Goal: Information Seeking & Learning: Learn about a topic

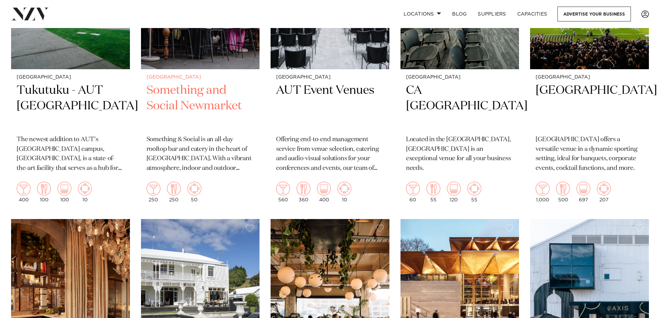
scroll to position [4607, 0]
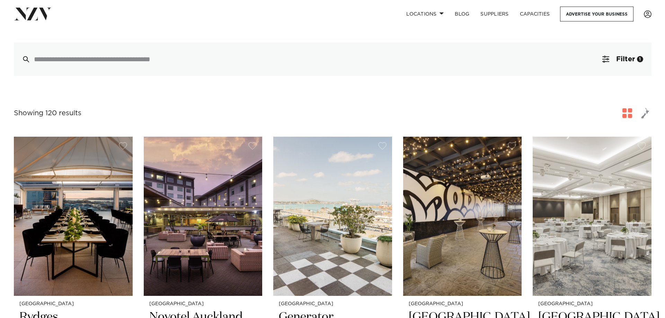
scroll to position [0, 0]
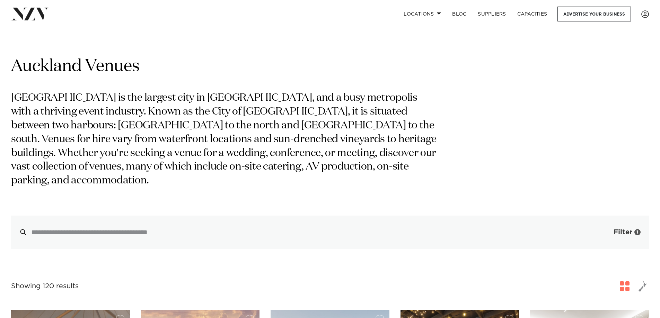
click at [603, 229] on span "button" at bounding box center [603, 232] width 7 height 7
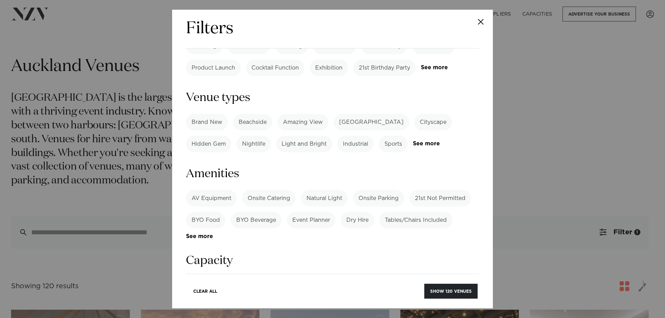
scroll to position [346, 0]
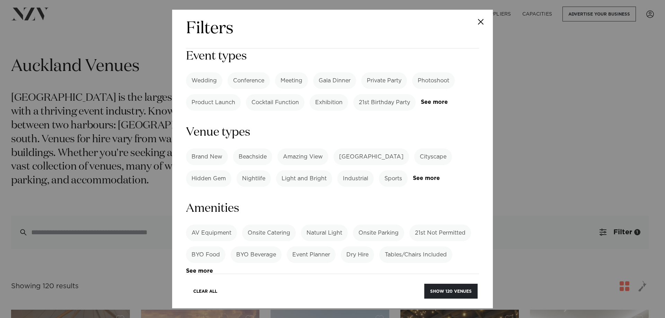
click at [400, 247] on label "Tables/Chairs Included" at bounding box center [415, 255] width 73 height 17
click at [227, 225] on label "AV Equipment" at bounding box center [211, 233] width 51 height 17
click at [367, 225] on label "Onsite Parking" at bounding box center [378, 233] width 51 height 17
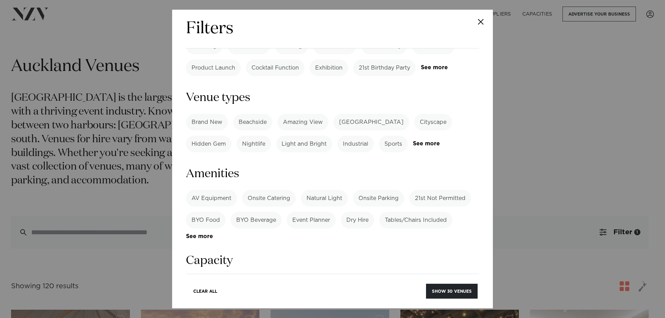
scroll to position [416, 0]
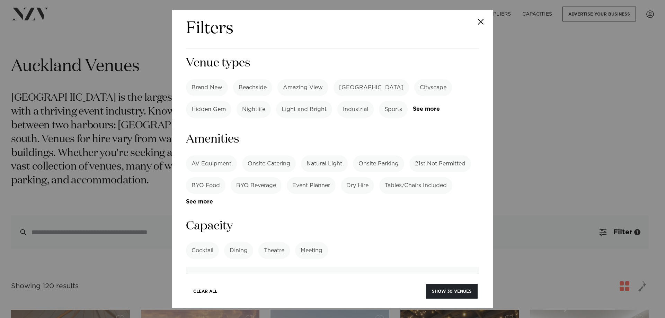
click at [238, 242] on label "Dining" at bounding box center [238, 250] width 29 height 17
click at [226, 267] on input "number" at bounding box center [332, 276] width 293 height 19
type input "**"
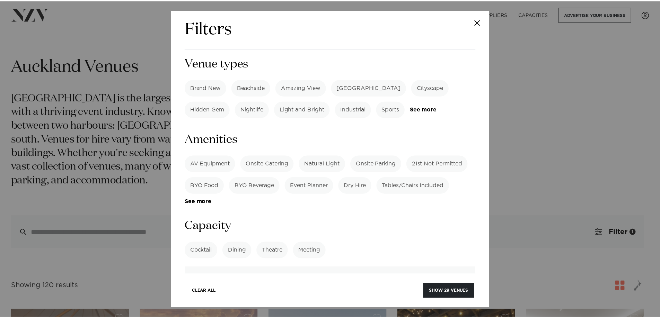
scroll to position [520, 0]
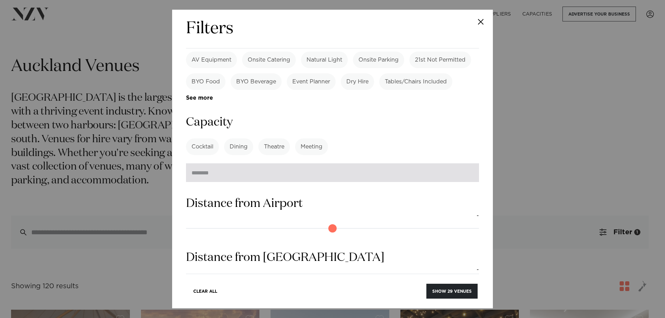
click at [245, 164] on input "number" at bounding box center [332, 173] width 293 height 19
type input "*"
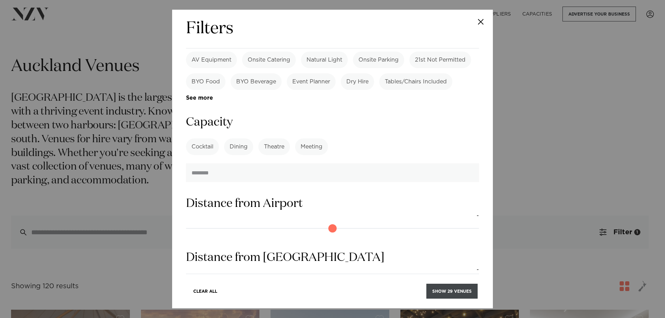
click at [457, 294] on button "Show 29 venues" at bounding box center [451, 291] width 51 height 15
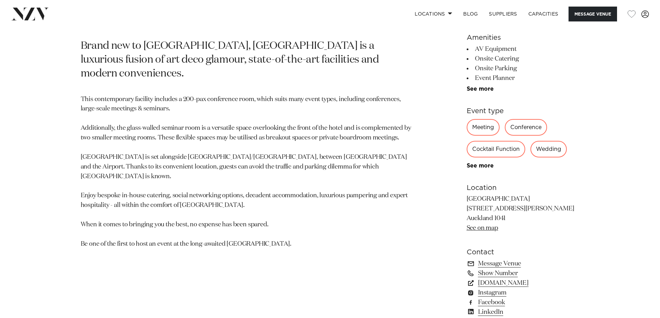
scroll to position [208, 0]
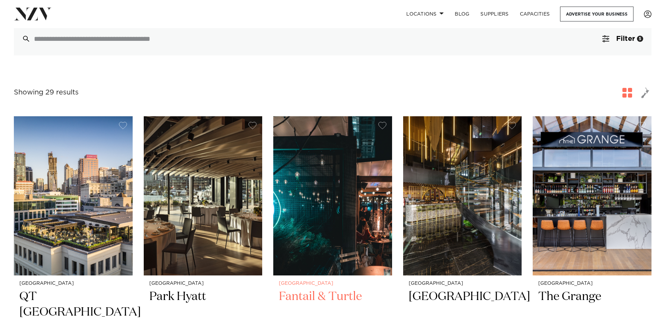
scroll to position [35, 0]
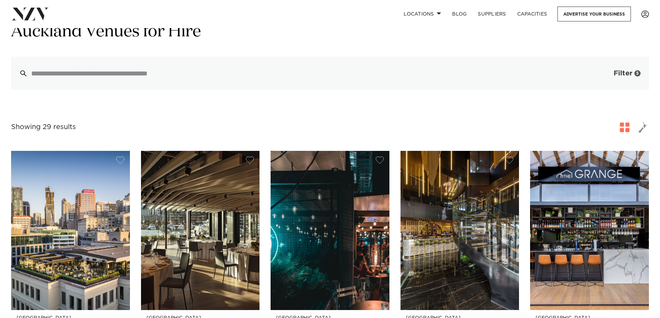
click at [624, 74] on span "Filter" at bounding box center [623, 73] width 19 height 7
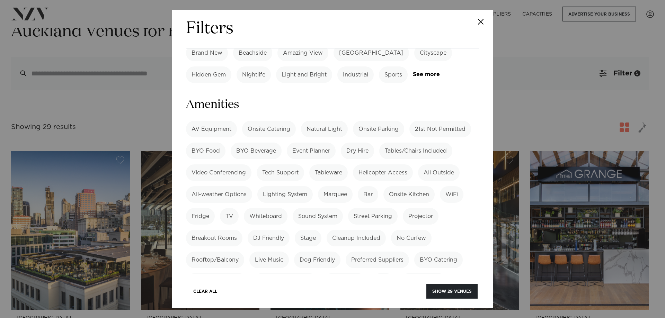
scroll to position [416, 0]
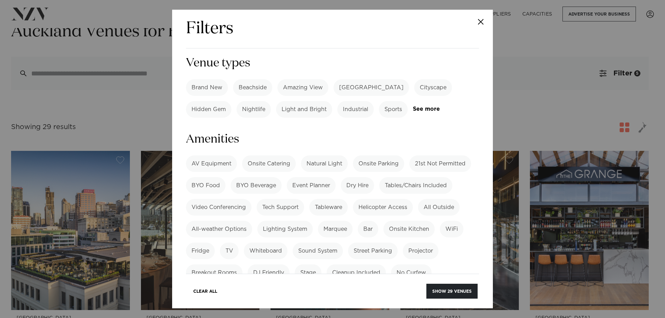
click at [376, 156] on label "Onsite Parking" at bounding box center [378, 164] width 51 height 17
click at [368, 221] on label "Bar" at bounding box center [368, 229] width 20 height 17
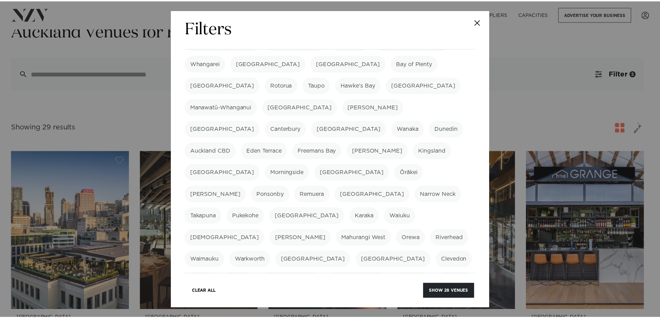
scroll to position [0, 0]
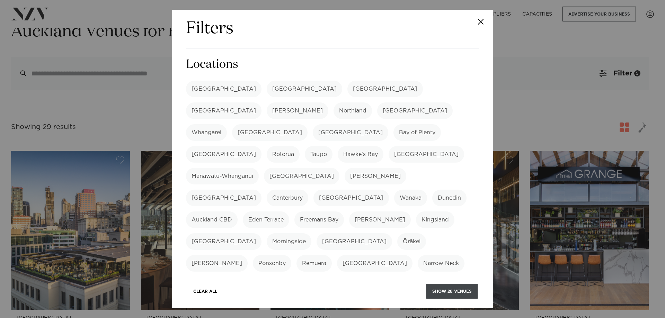
click at [453, 296] on button "Show 28 venues" at bounding box center [451, 291] width 51 height 15
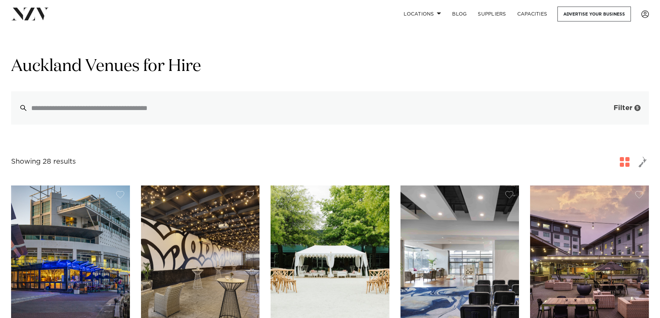
click at [616, 111] on span "Filter" at bounding box center [623, 108] width 19 height 7
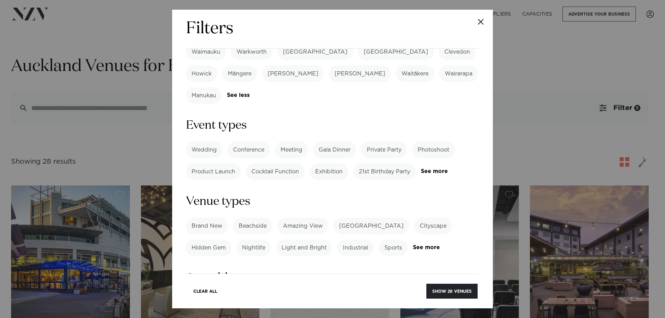
scroll to position [416, 0]
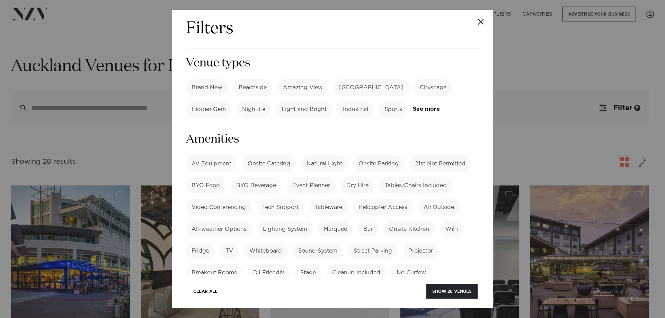
click at [397, 221] on label "Onsite Kitchen" at bounding box center [408, 229] width 51 height 17
click at [416, 177] on label "Tables/Chairs Included" at bounding box center [415, 185] width 73 height 17
click at [409, 221] on label "Onsite Kitchen" at bounding box center [408, 229] width 51 height 17
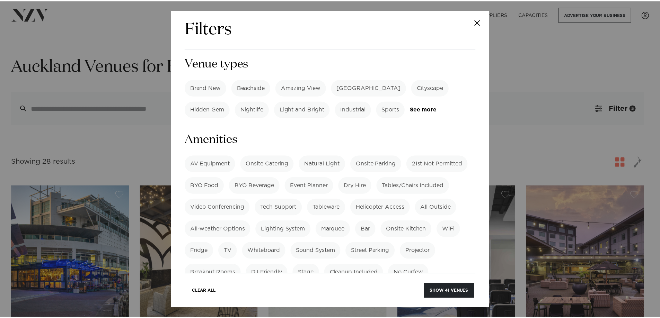
scroll to position [554, 0]
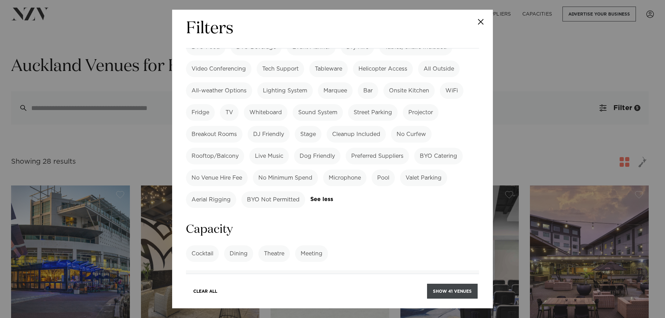
click at [437, 292] on button "Show 41 venues" at bounding box center [452, 291] width 51 height 15
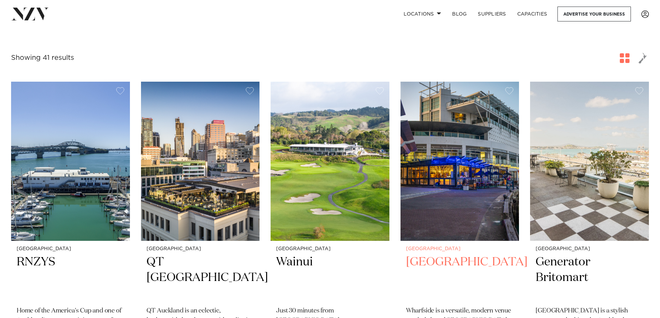
scroll to position [139, 0]
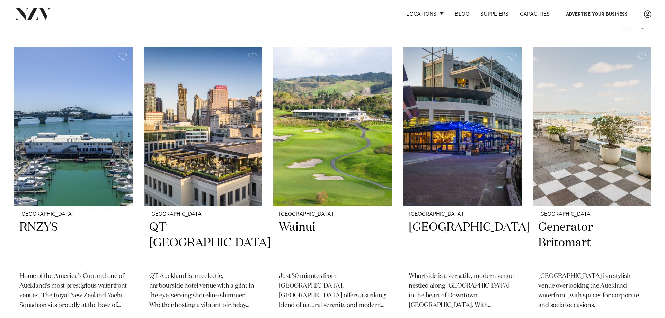
scroll to position [0, 0]
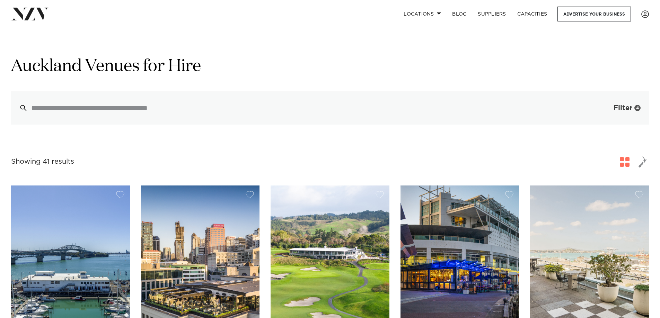
click at [618, 112] on span "Filter" at bounding box center [623, 108] width 19 height 7
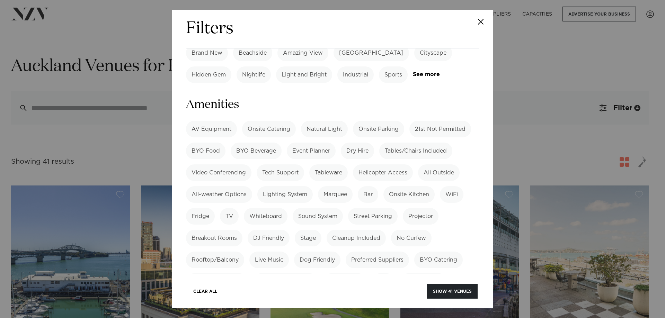
scroll to position [485, 0]
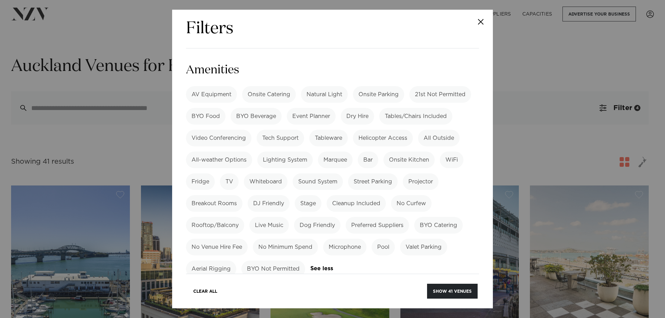
click at [370, 152] on label "Bar" at bounding box center [368, 160] width 20 height 17
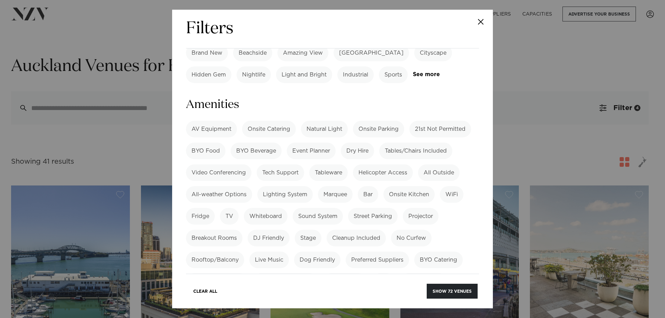
scroll to position [416, 0]
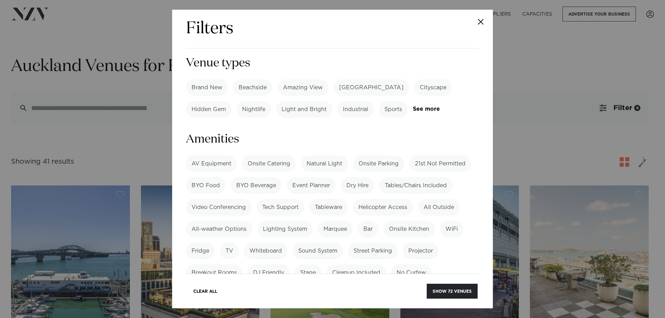
click at [206, 156] on label "AV Equipment" at bounding box center [211, 164] width 51 height 17
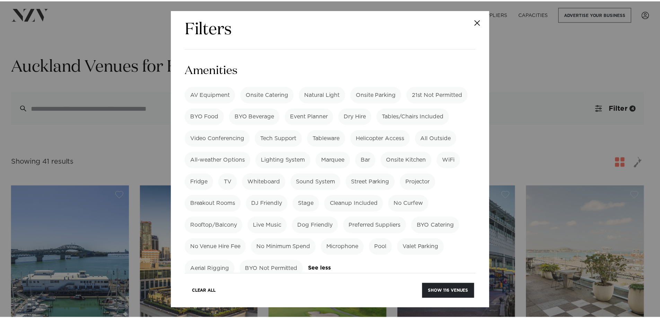
scroll to position [554, 0]
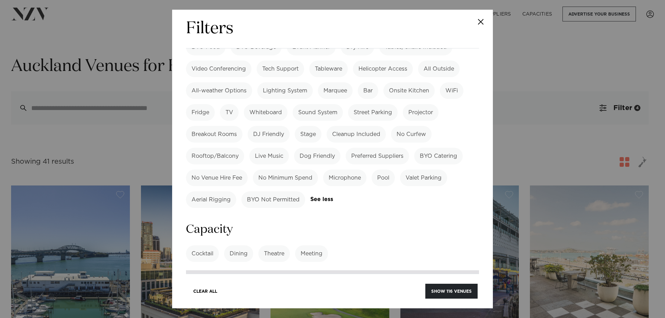
click at [242, 271] on input "number" at bounding box center [332, 280] width 293 height 19
type input "***"
click at [446, 293] on button "Show 30 venues" at bounding box center [452, 291] width 52 height 15
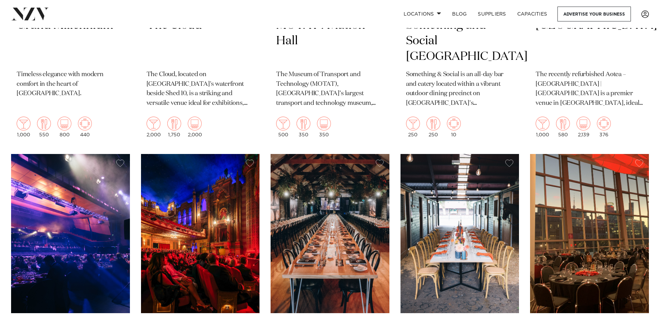
scroll to position [1490, 0]
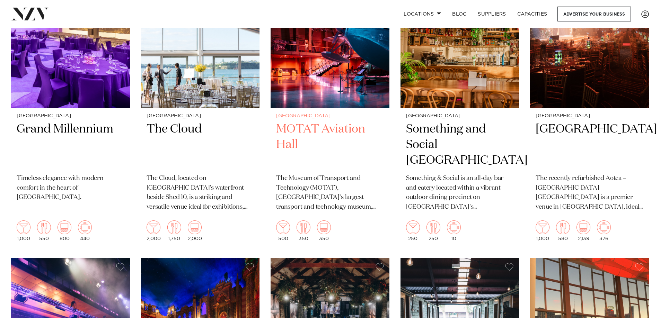
click at [305, 122] on h2 "MOTAT Aviation Hall" at bounding box center [330, 145] width 108 height 47
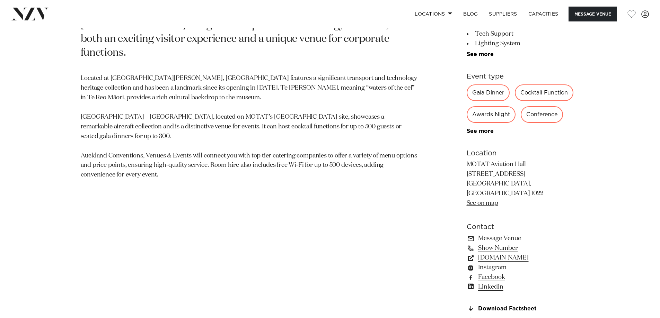
scroll to position [485, 0]
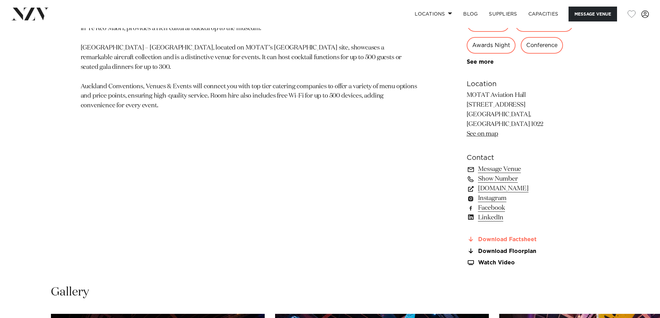
click at [484, 237] on link "Download Factsheet" at bounding box center [523, 240] width 113 height 6
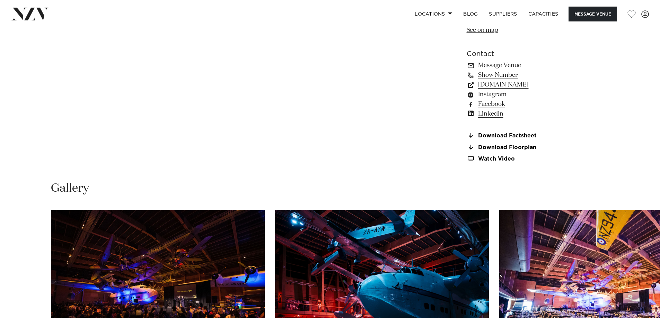
scroll to position [693, 0]
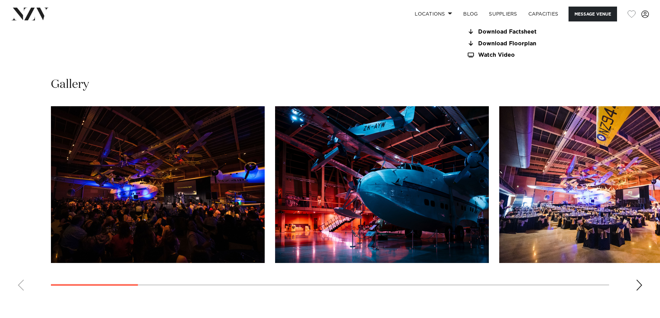
click at [639, 280] on div "Next slide" at bounding box center [639, 285] width 7 height 11
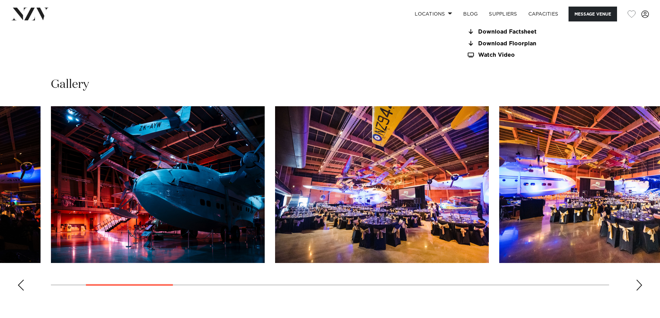
click at [396, 157] on img "3 / 16" at bounding box center [382, 184] width 214 height 157
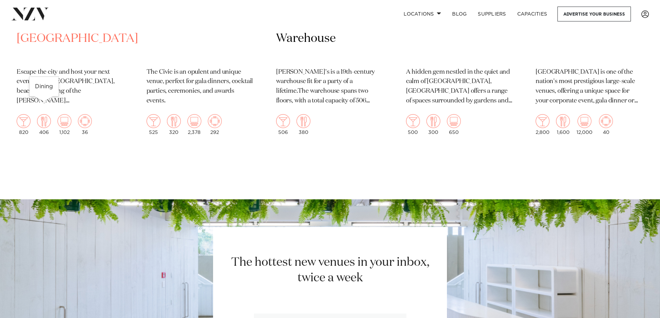
scroll to position [1732, 0]
